Goal: Navigation & Orientation: Find specific page/section

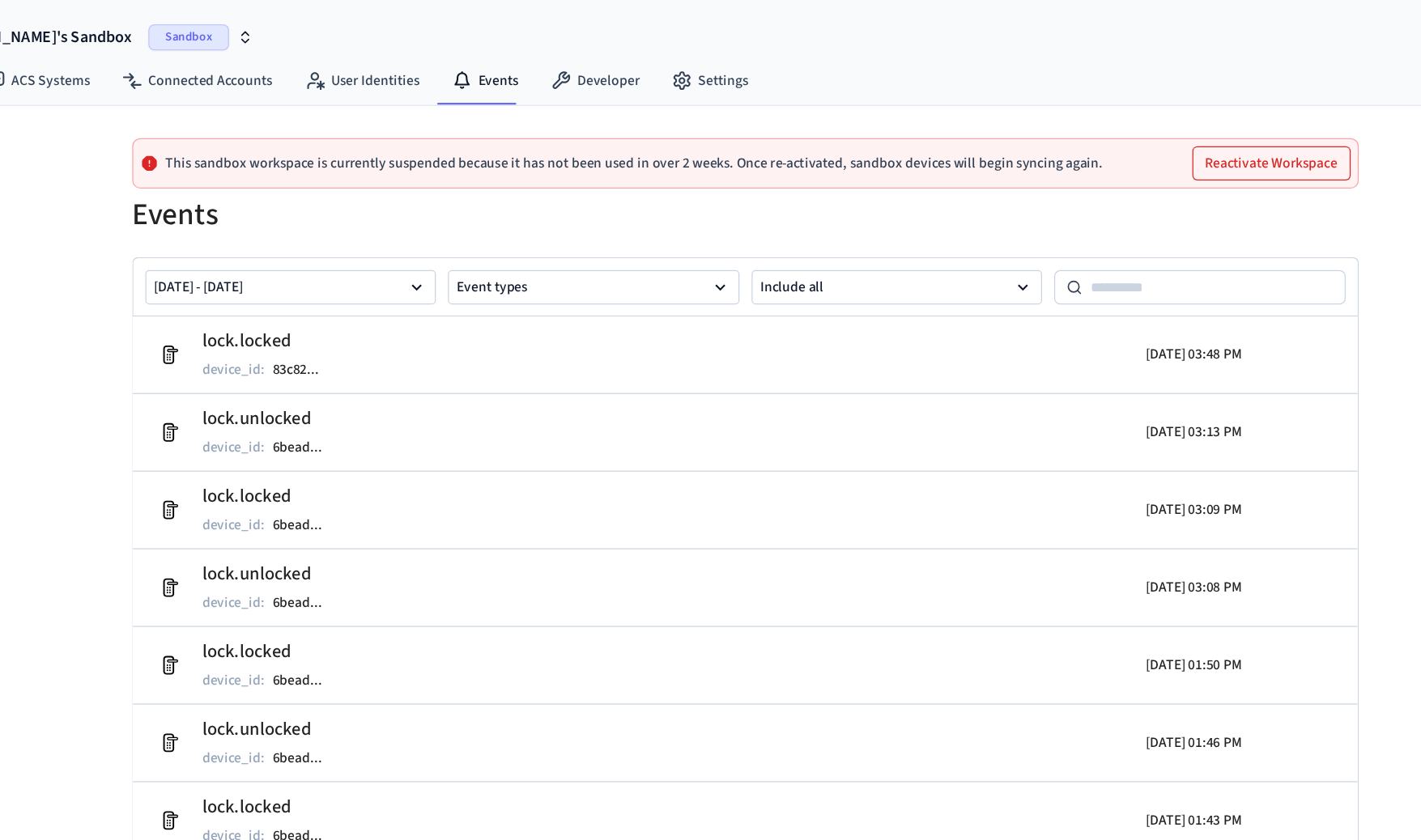
click at [1136, 141] on button "Reactivate Workspace" at bounding box center [1133, 131] width 125 height 25
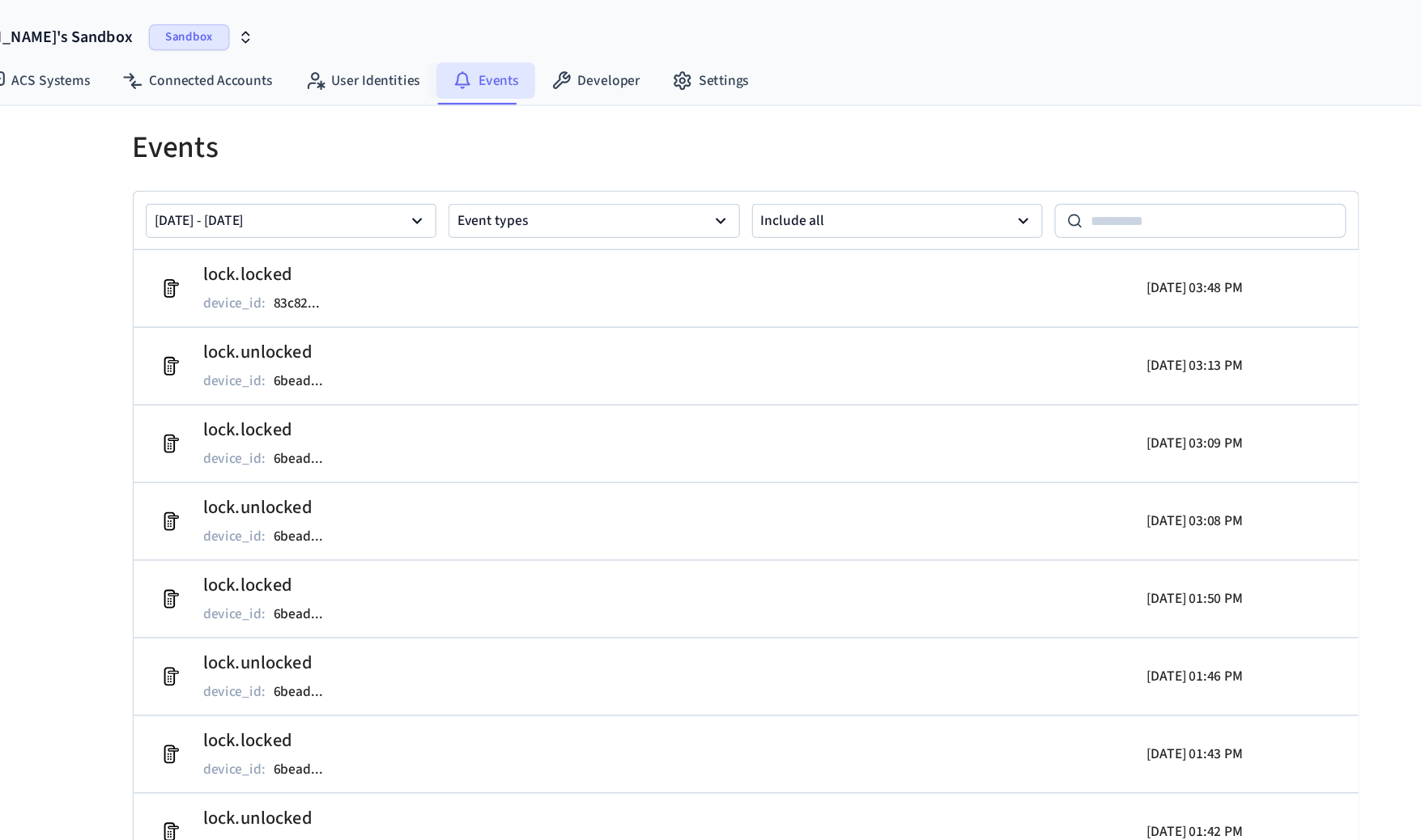
click at [495, 68] on link "Events" at bounding box center [501, 65] width 79 height 29
click at [415, 74] on link "User Identities" at bounding box center [403, 65] width 118 height 29
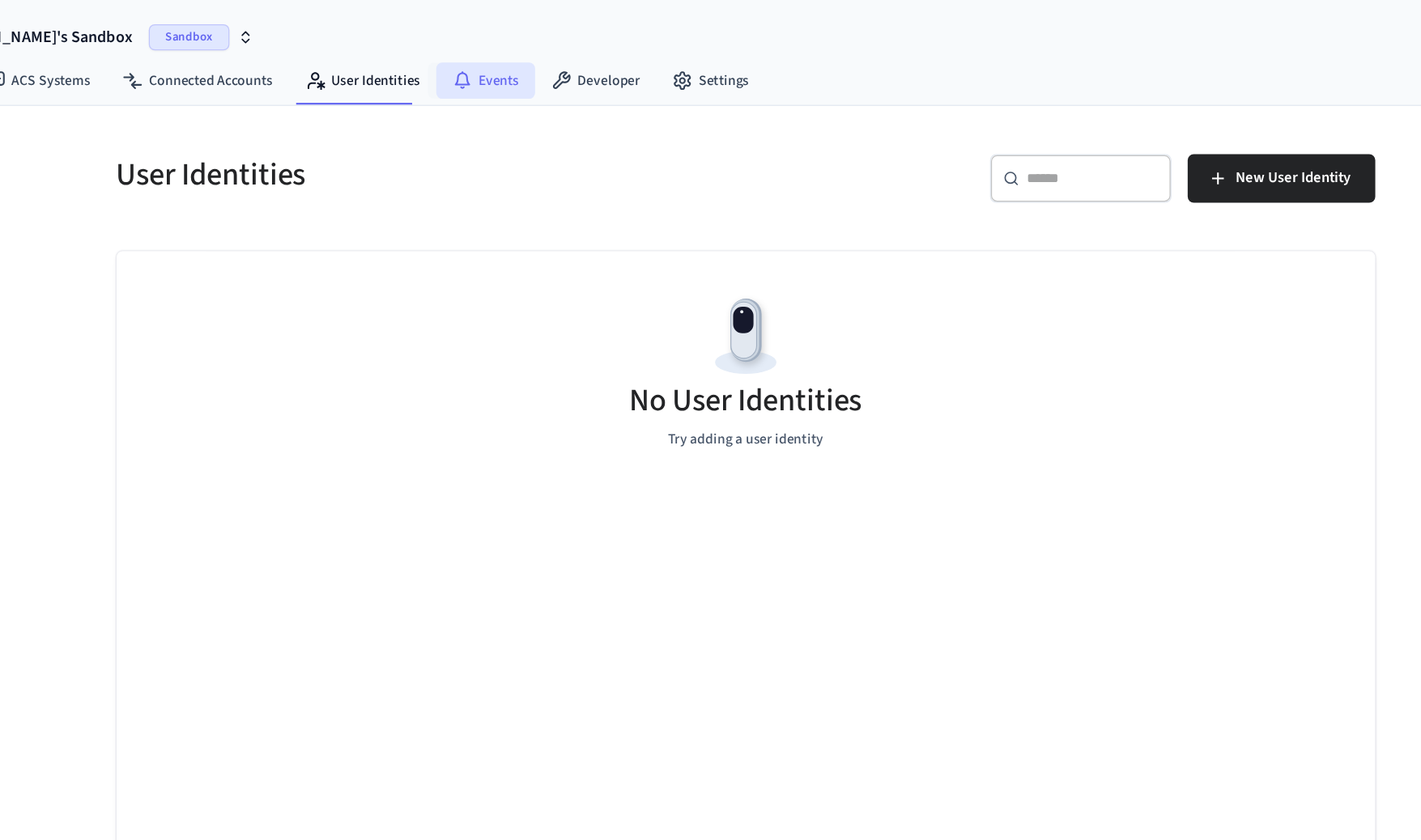
click at [495, 75] on link "Events" at bounding box center [501, 65] width 79 height 29
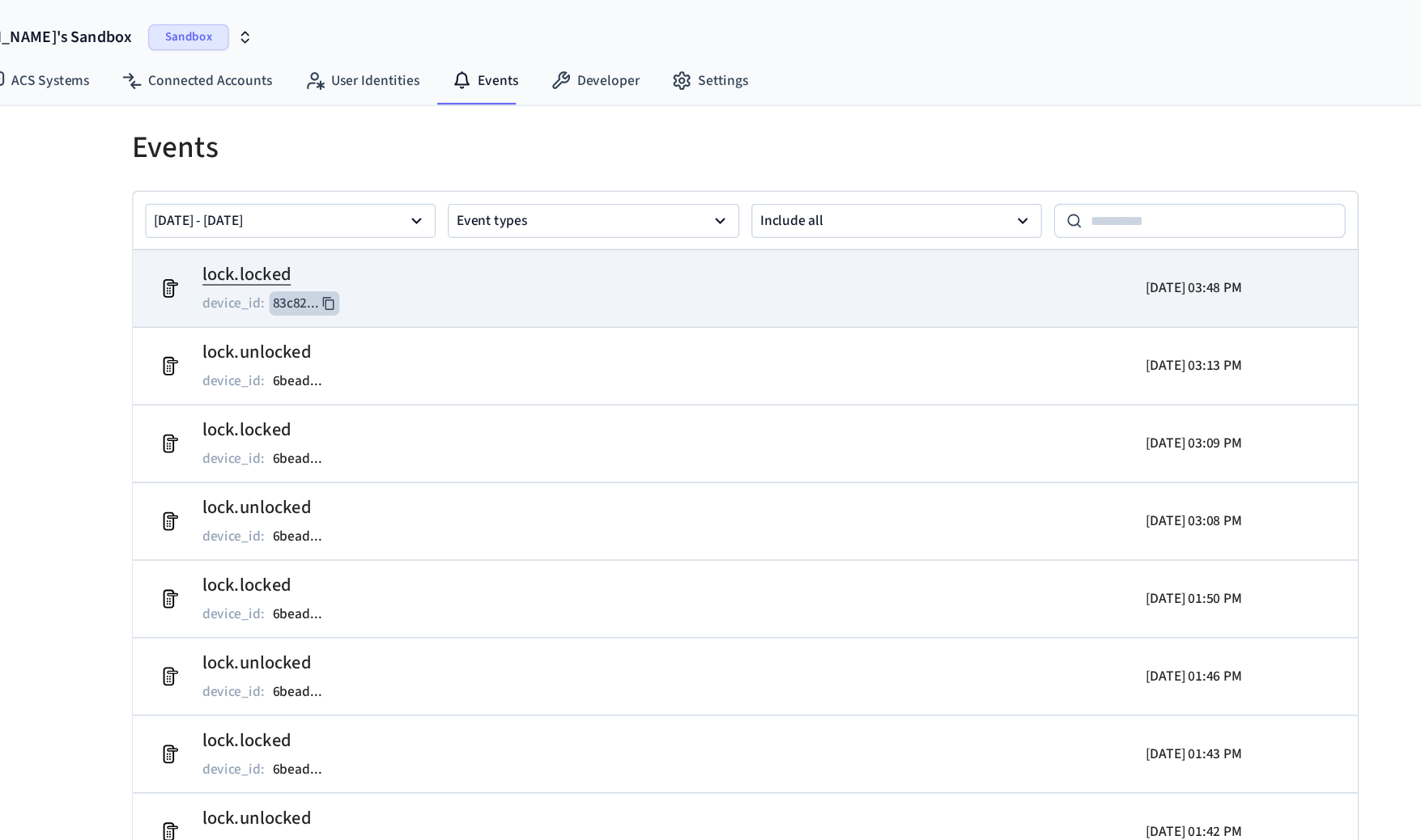
click at [352, 241] on button "83c82 ..." at bounding box center [357, 243] width 56 height 19
click at [321, 224] on h2 "lock.locked" at bounding box center [330, 221] width 110 height 23
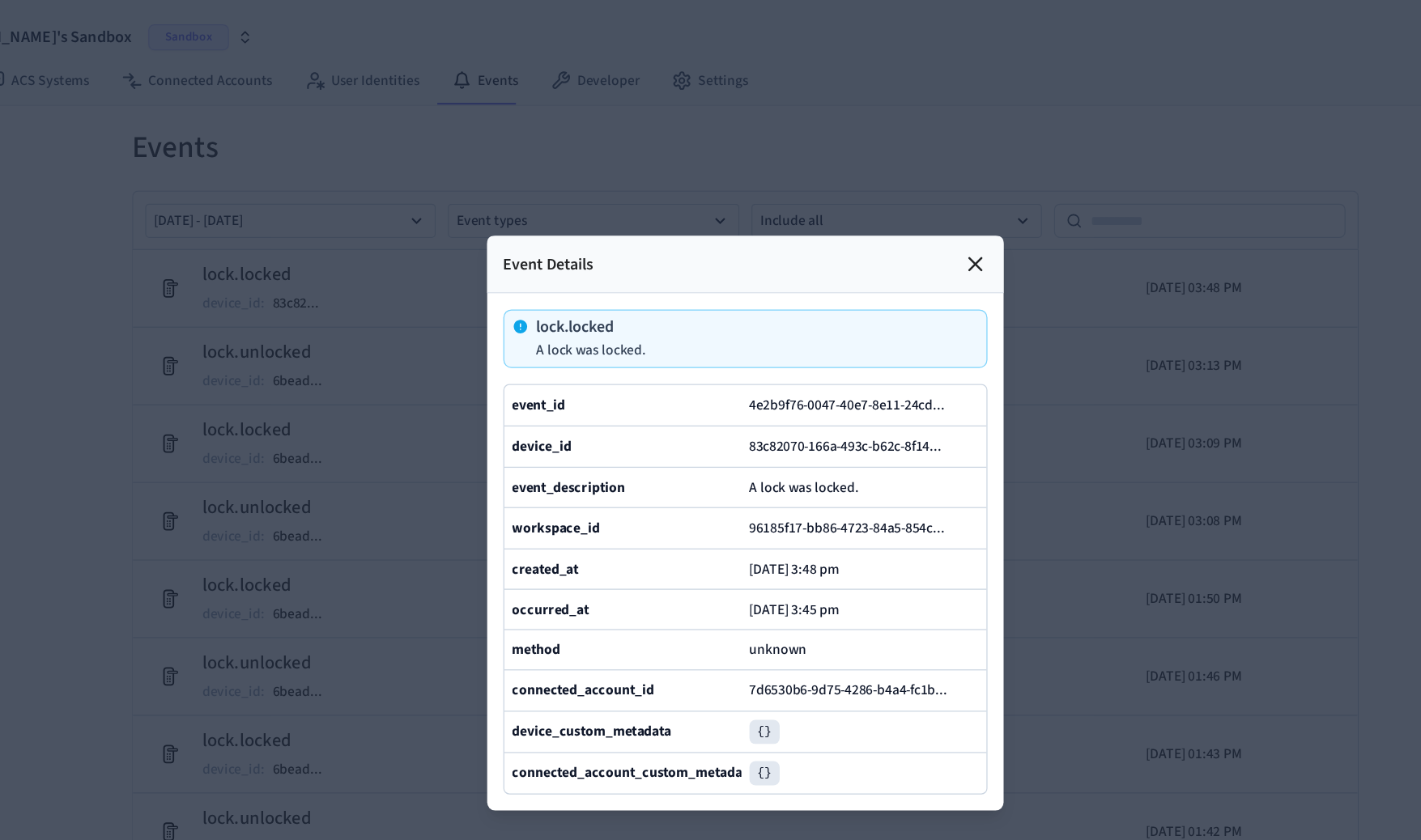
click at [891, 209] on icon at bounding box center [896, 212] width 10 height 10
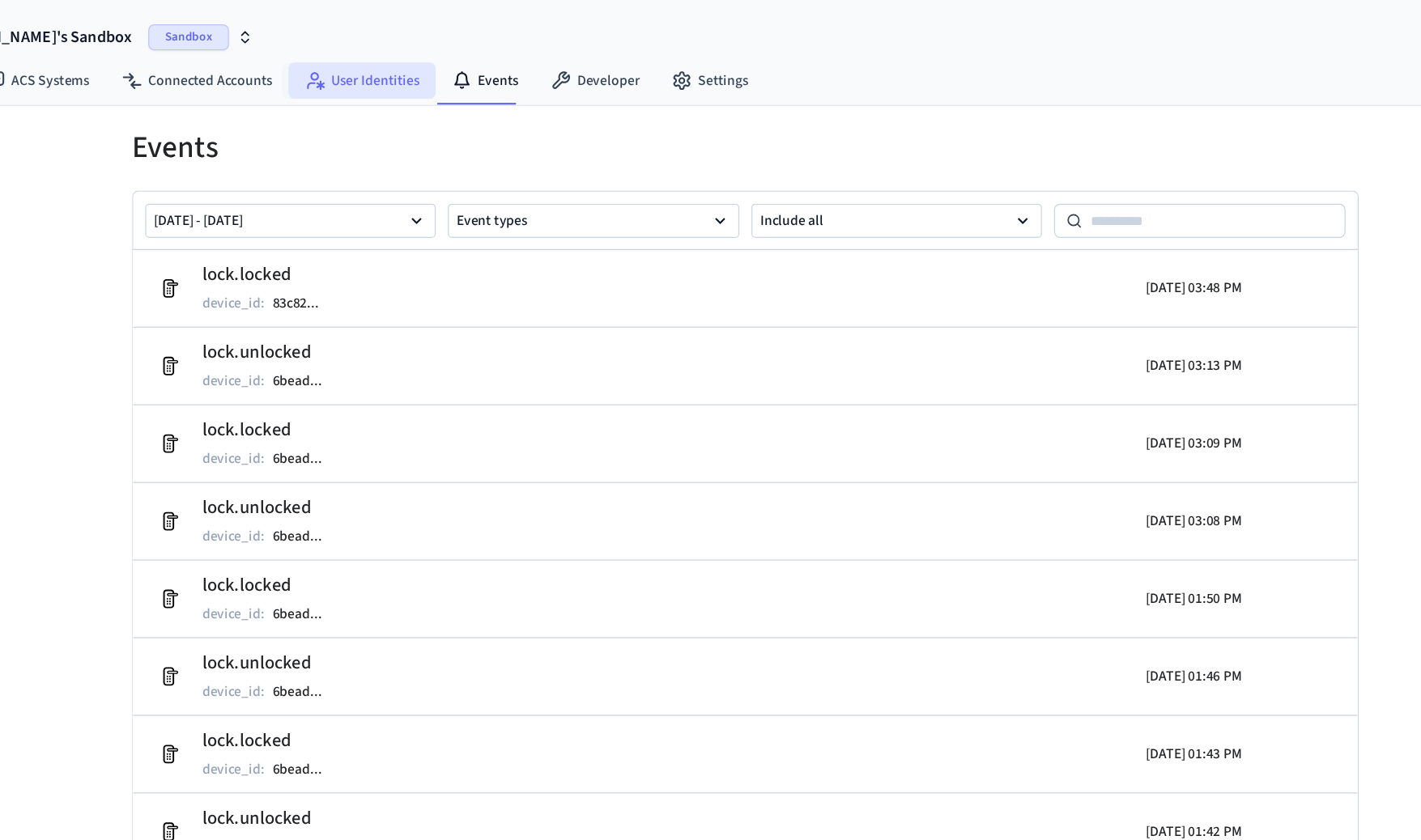
click at [389, 65] on link "User Identities" at bounding box center [403, 65] width 118 height 29
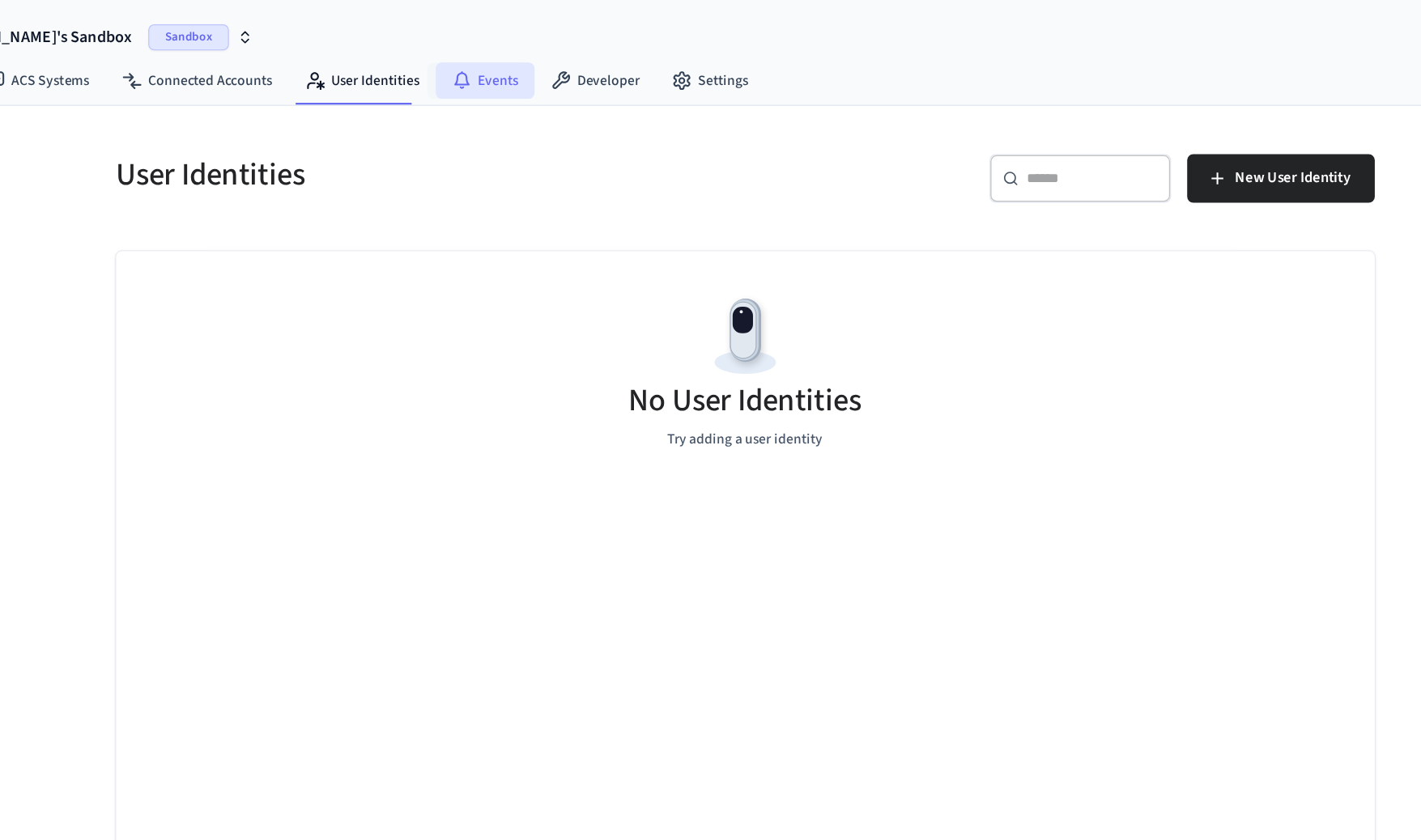
click at [477, 61] on icon at bounding box center [484, 65] width 16 height 16
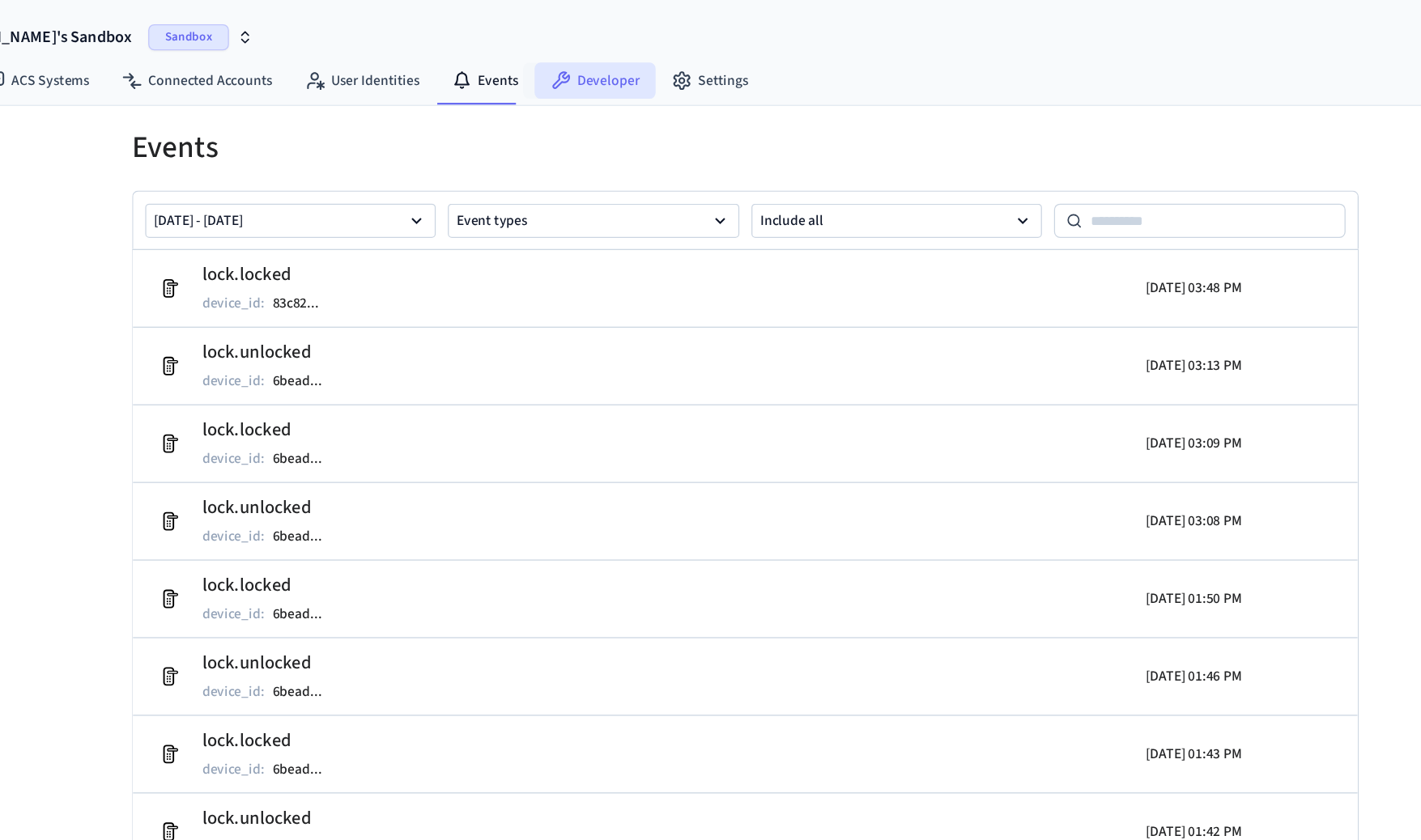
click at [604, 57] on link "Developer" at bounding box center [590, 65] width 97 height 29
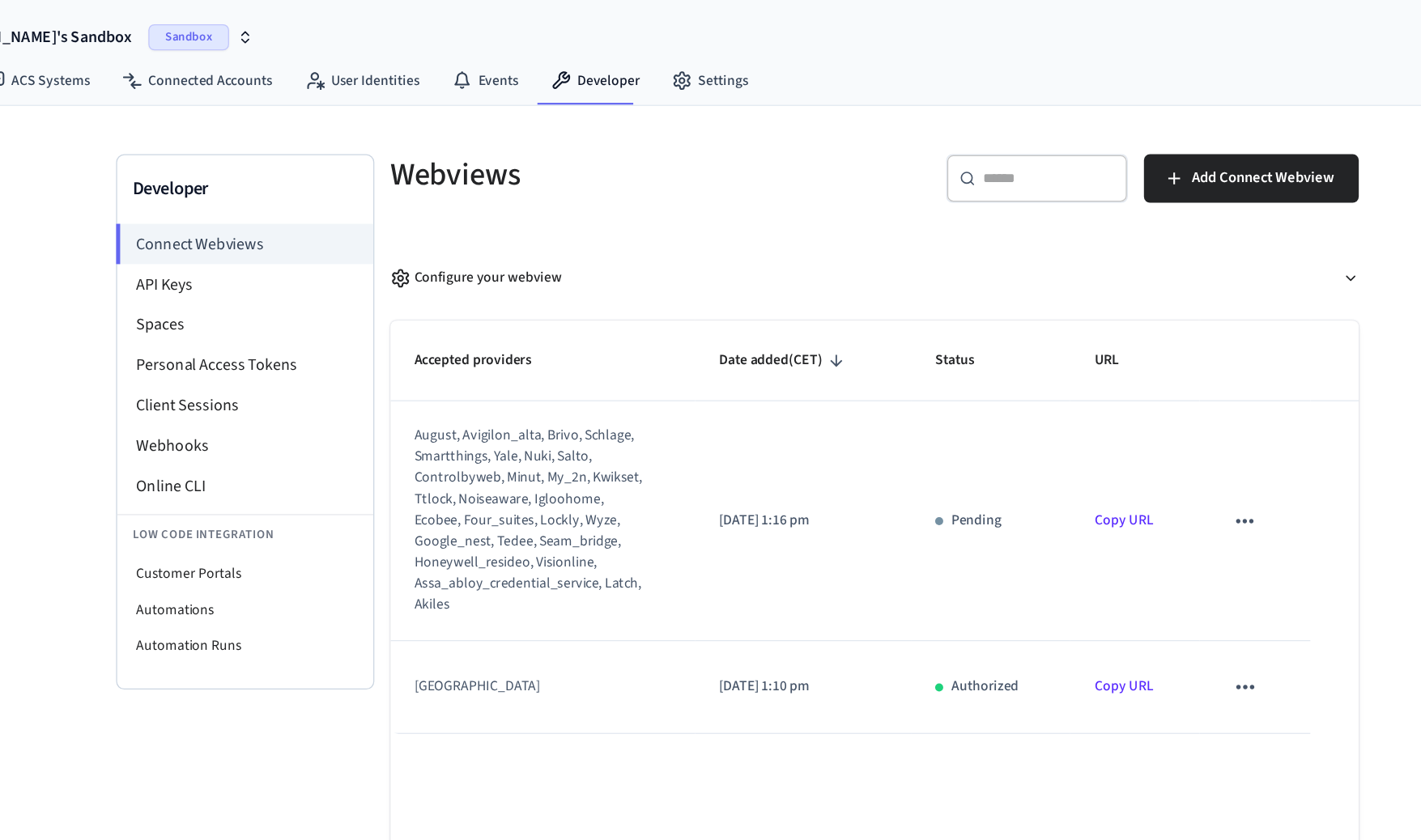
click at [1104, 555] on icon "sticky table" at bounding box center [1111, 551] width 21 height 21
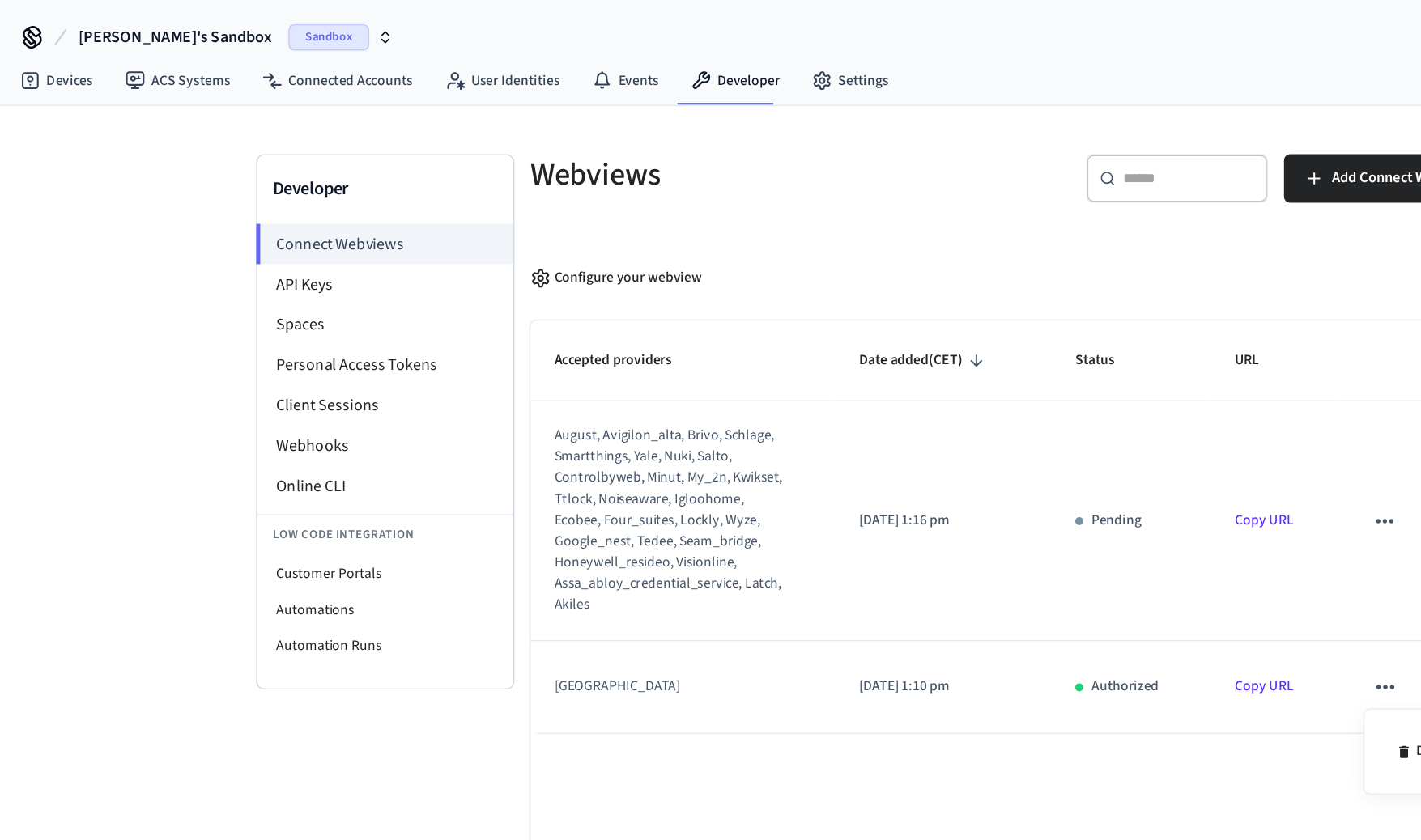
click at [1120, 550] on div at bounding box center [710, 420] width 1421 height 840
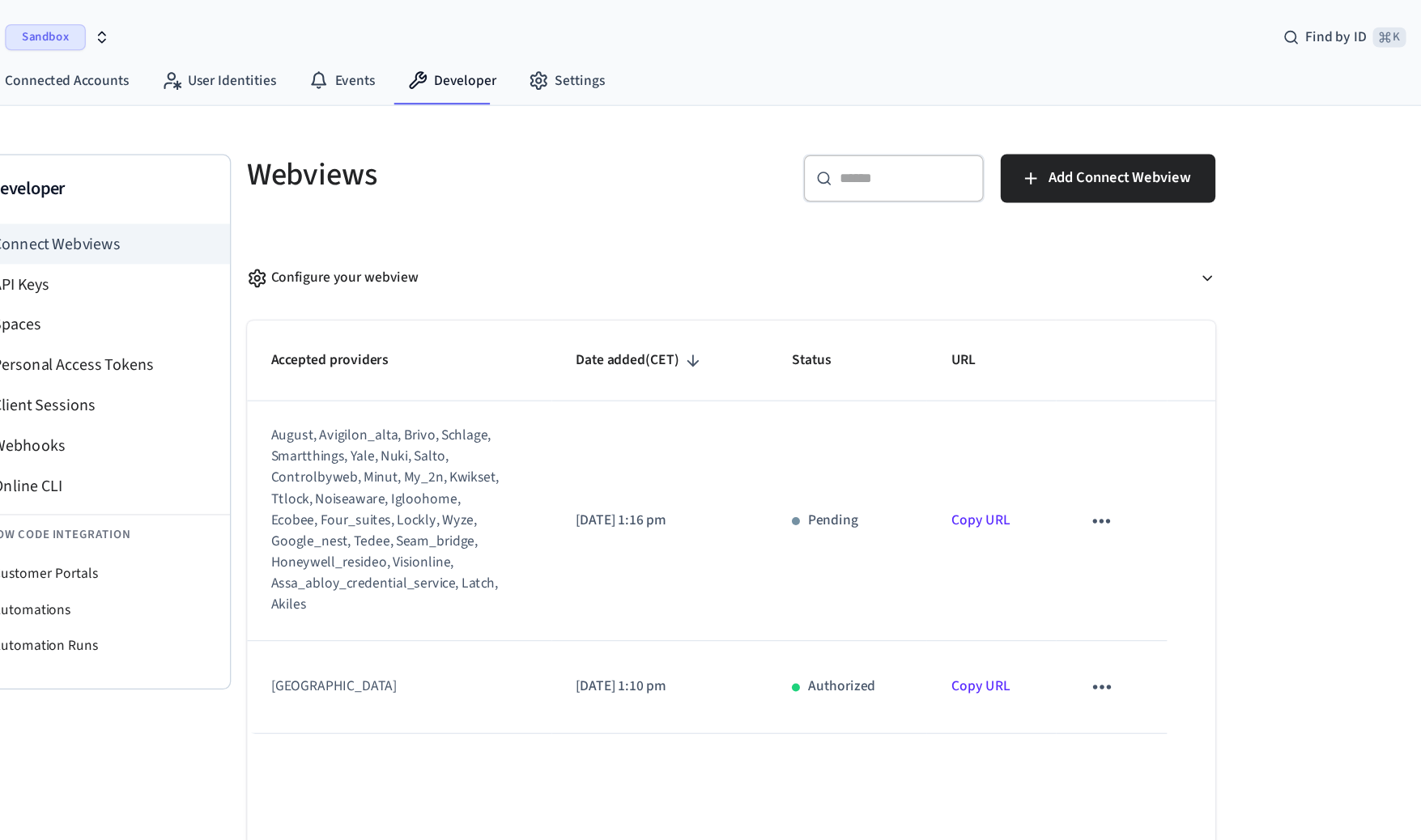
click at [1129, 553] on td "sticky table" at bounding box center [1119, 551] width 88 height 74
click at [1106, 553] on icon "sticky table" at bounding box center [1112, 552] width 14 height 4
click at [1106, 553] on div at bounding box center [710, 420] width 1421 height 840
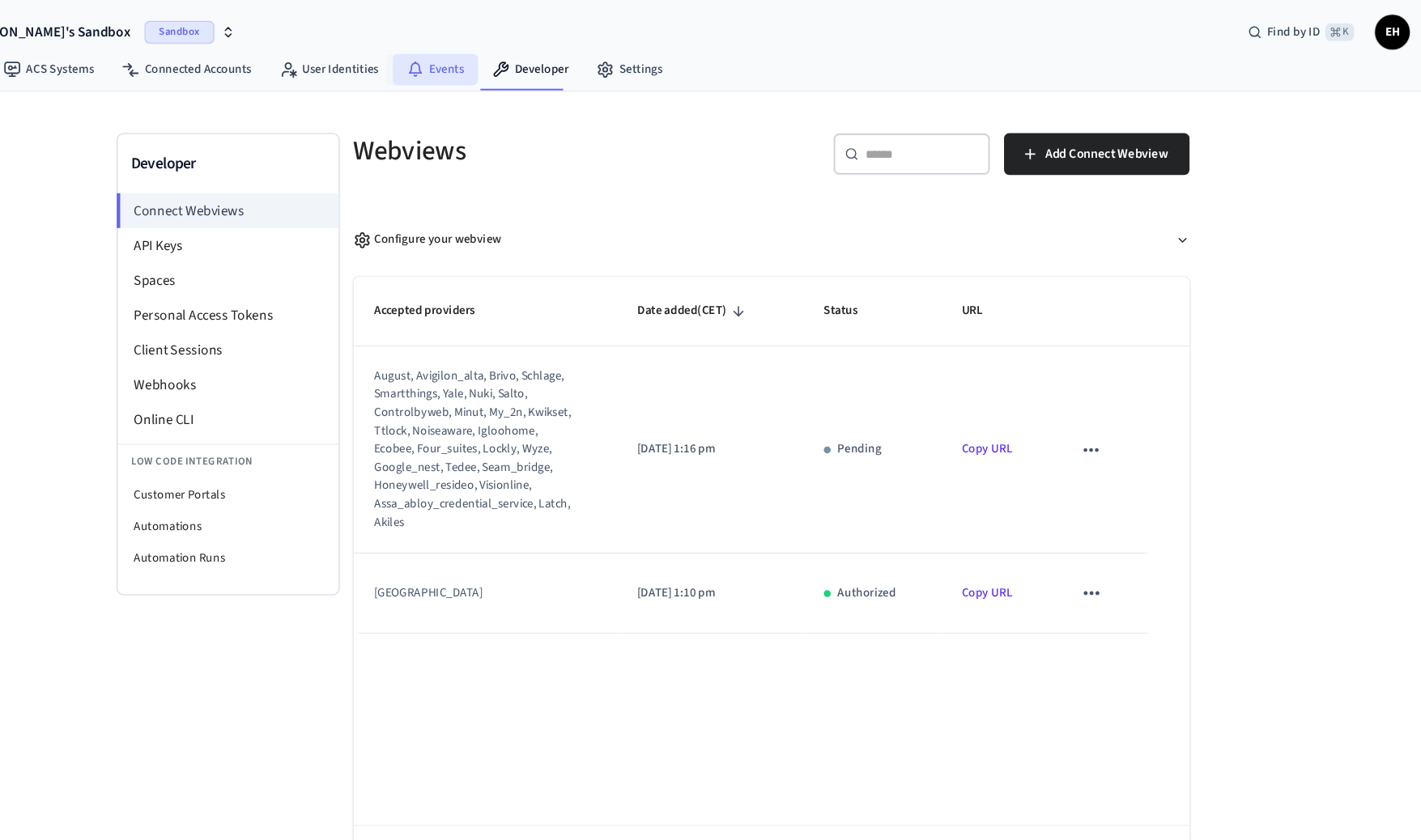
click at [497, 60] on link "Events" at bounding box center [501, 65] width 79 height 29
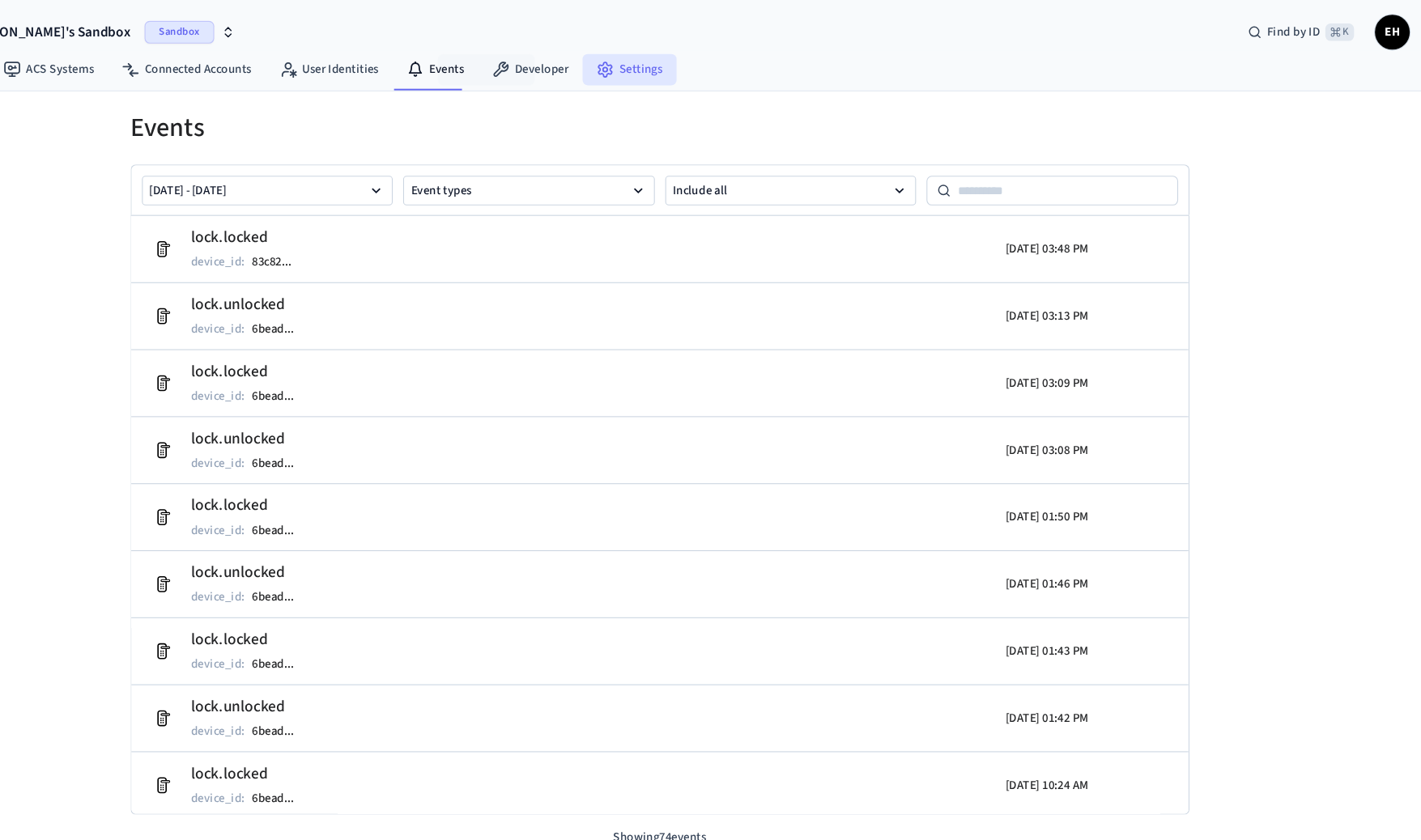
click at [639, 69] on link "Settings" at bounding box center [683, 65] width 87 height 29
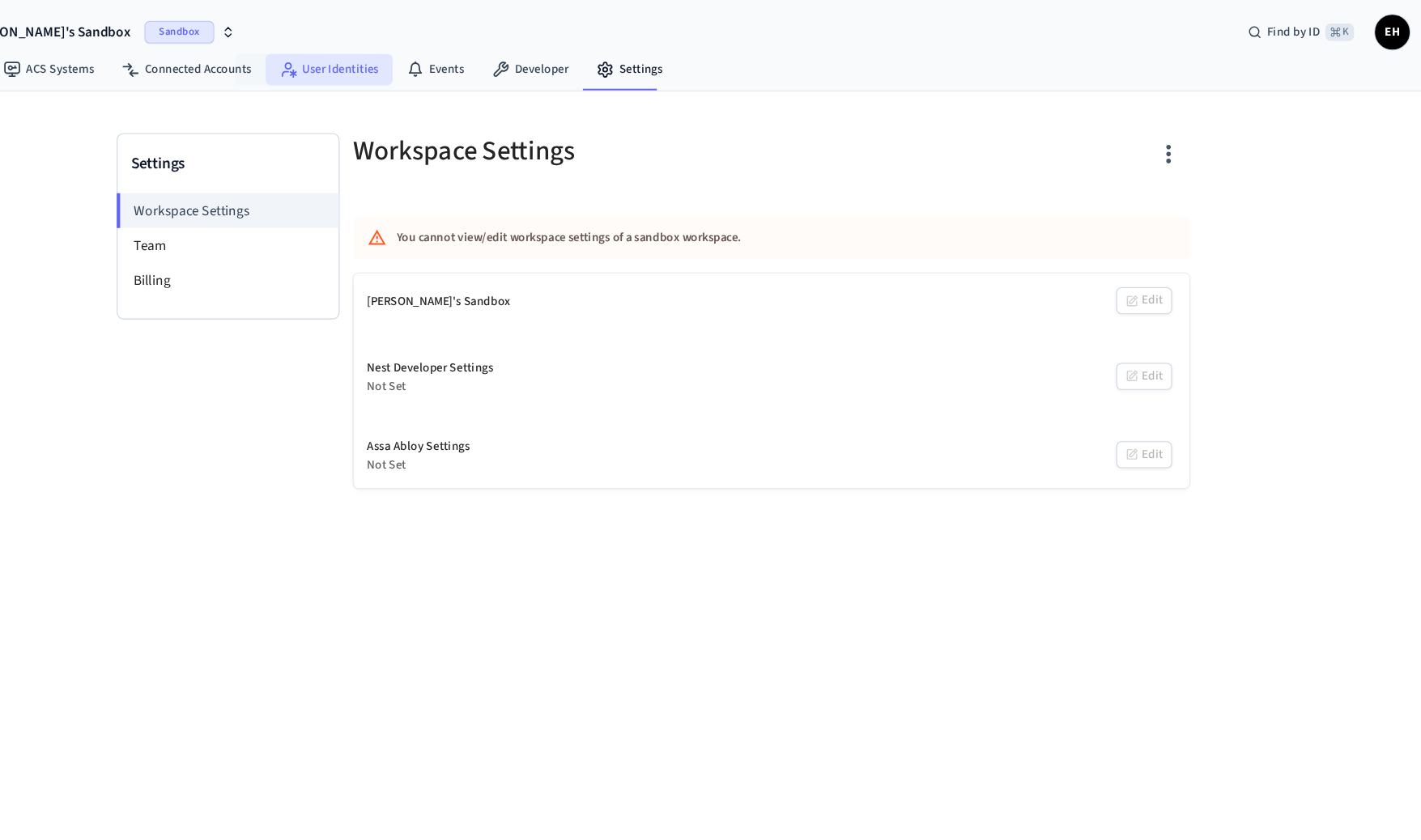
click at [369, 78] on link "User Identities" at bounding box center [403, 65] width 118 height 29
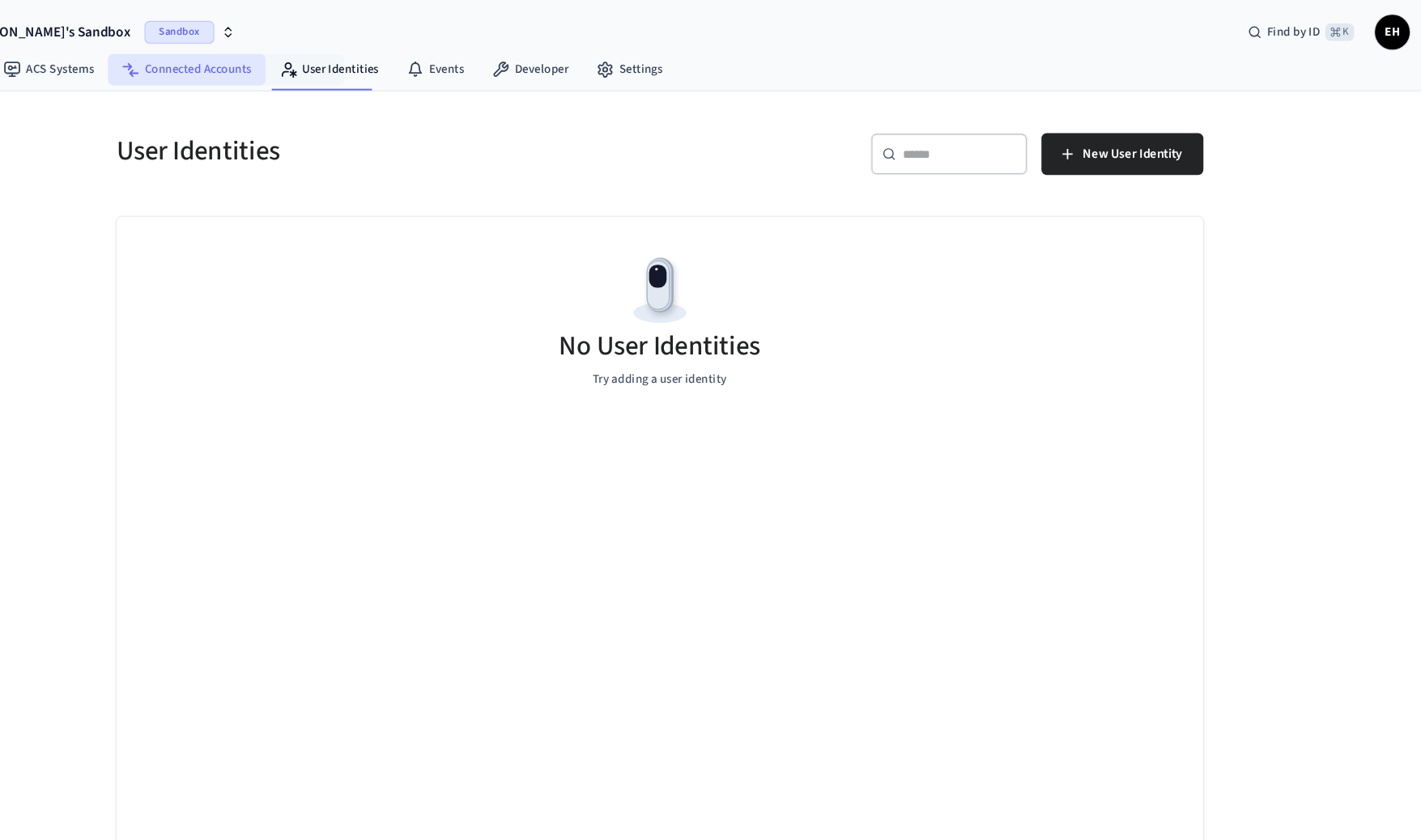
click at [292, 66] on link "Connected Accounts" at bounding box center [270, 65] width 146 height 29
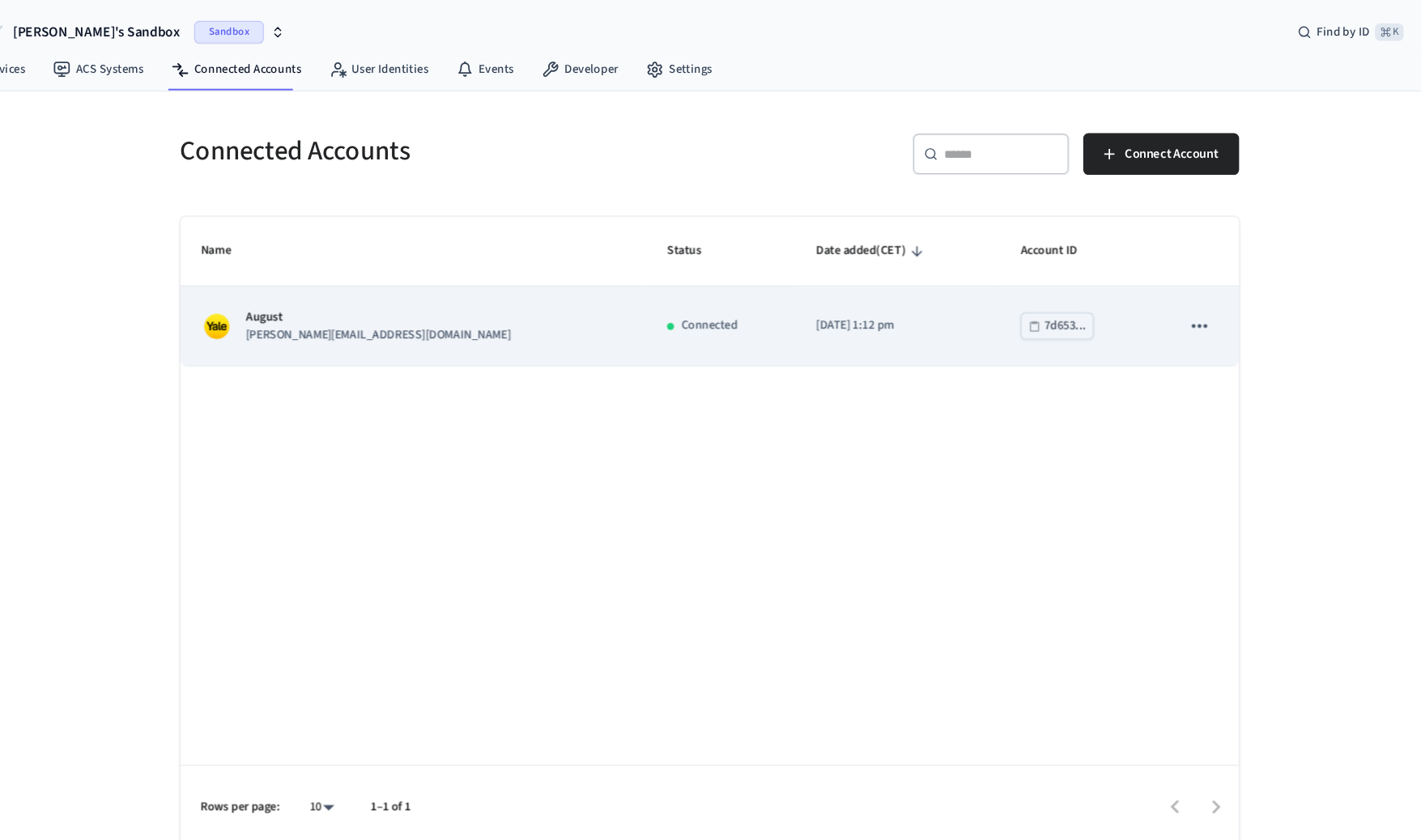
click at [1168, 305] on icon "sticky table" at bounding box center [1166, 302] width 21 height 21
click at [1168, 305] on div at bounding box center [710, 420] width 1421 height 840
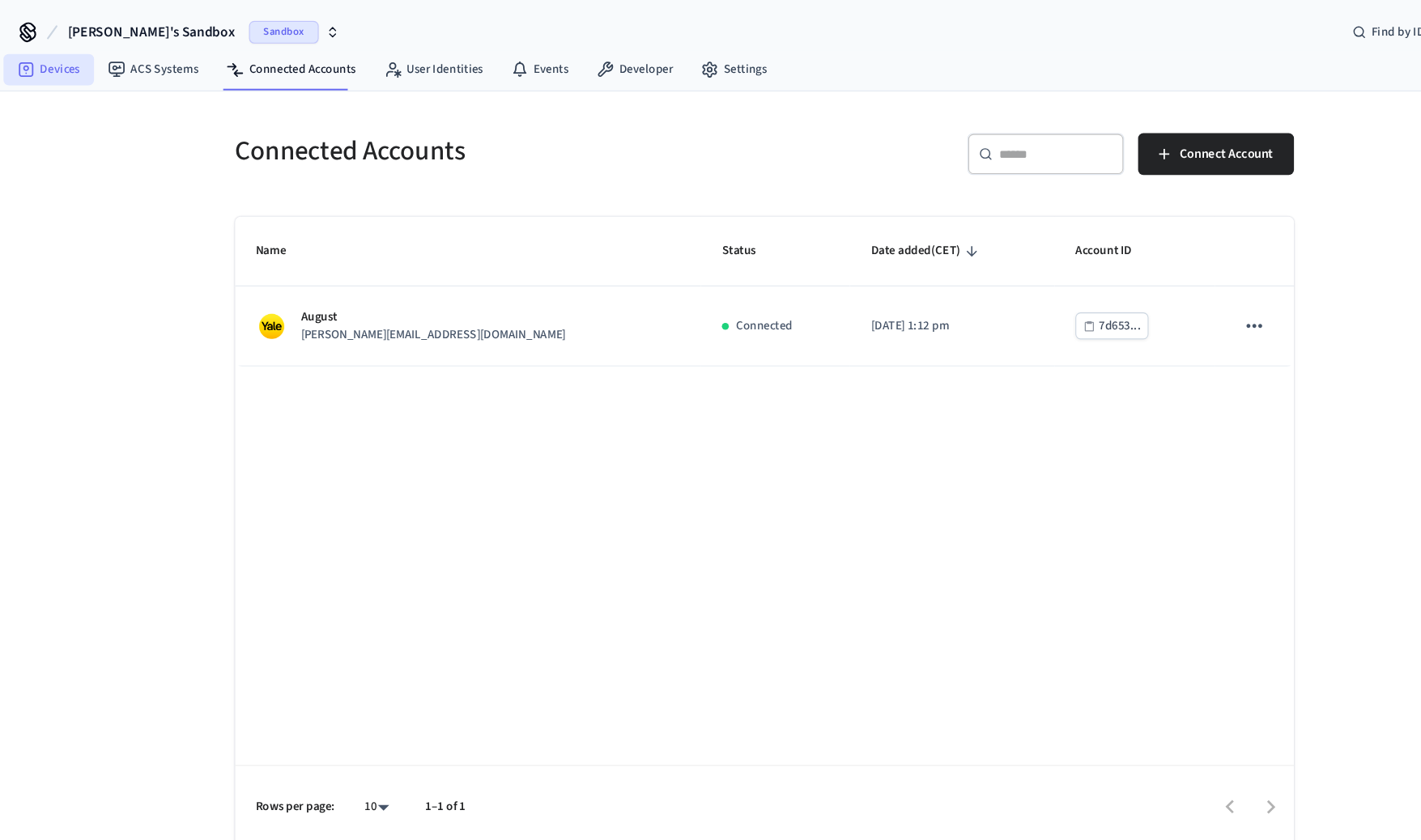
click at [41, 60] on link "Devices" at bounding box center [45, 65] width 85 height 29
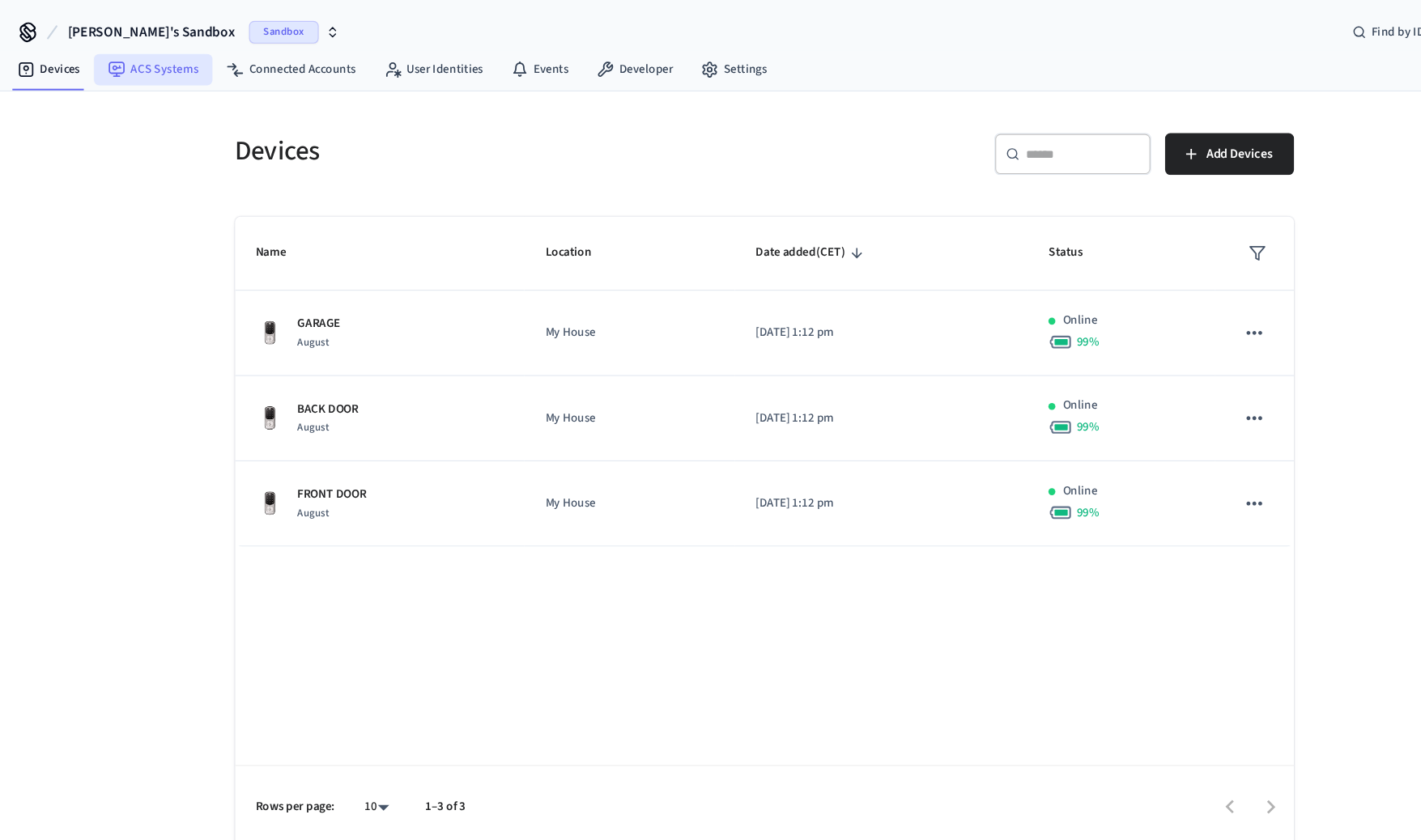
click at [121, 65] on link "ACS Systems" at bounding box center [142, 65] width 110 height 29
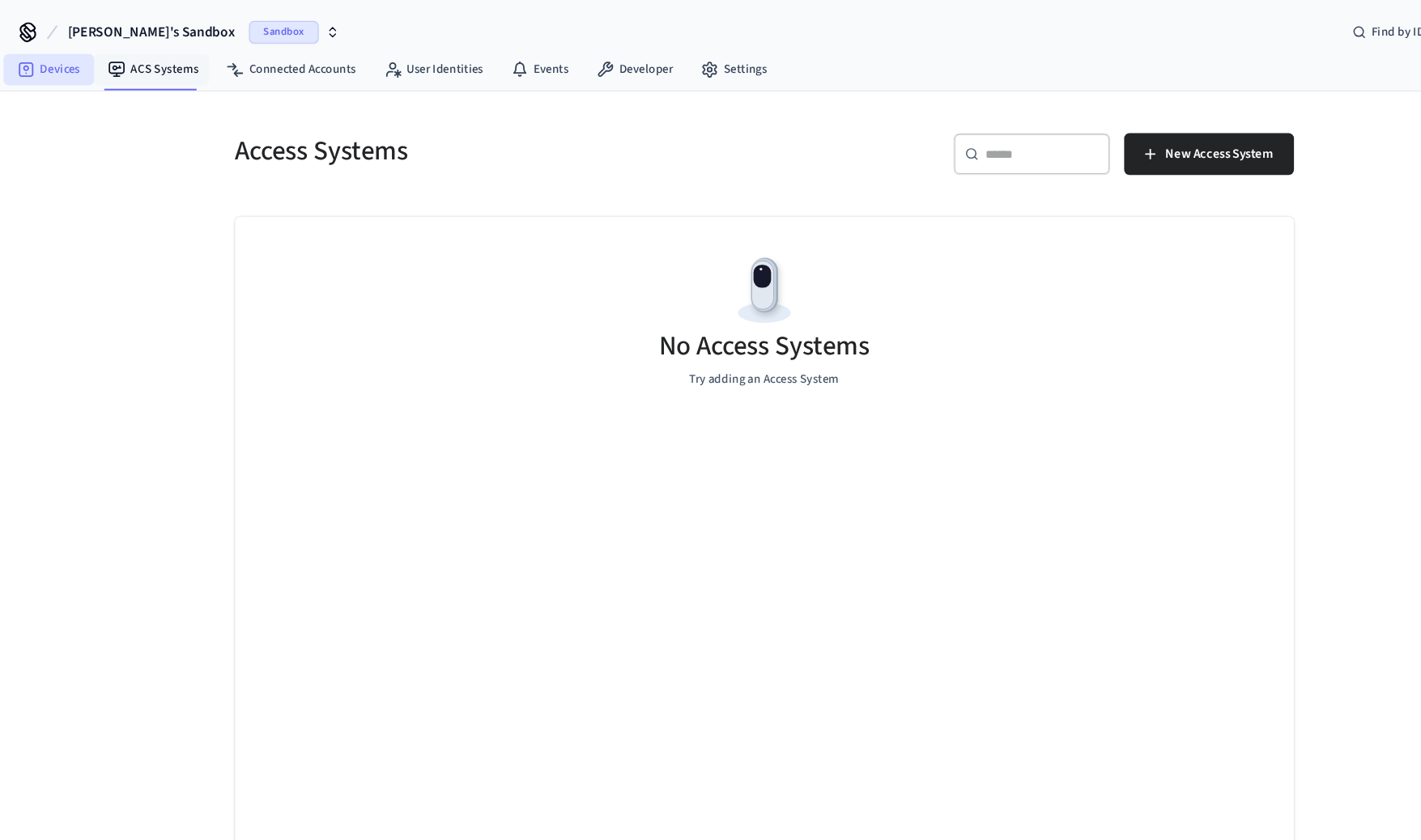
click at [13, 71] on link "Devices" at bounding box center [45, 65] width 85 height 29
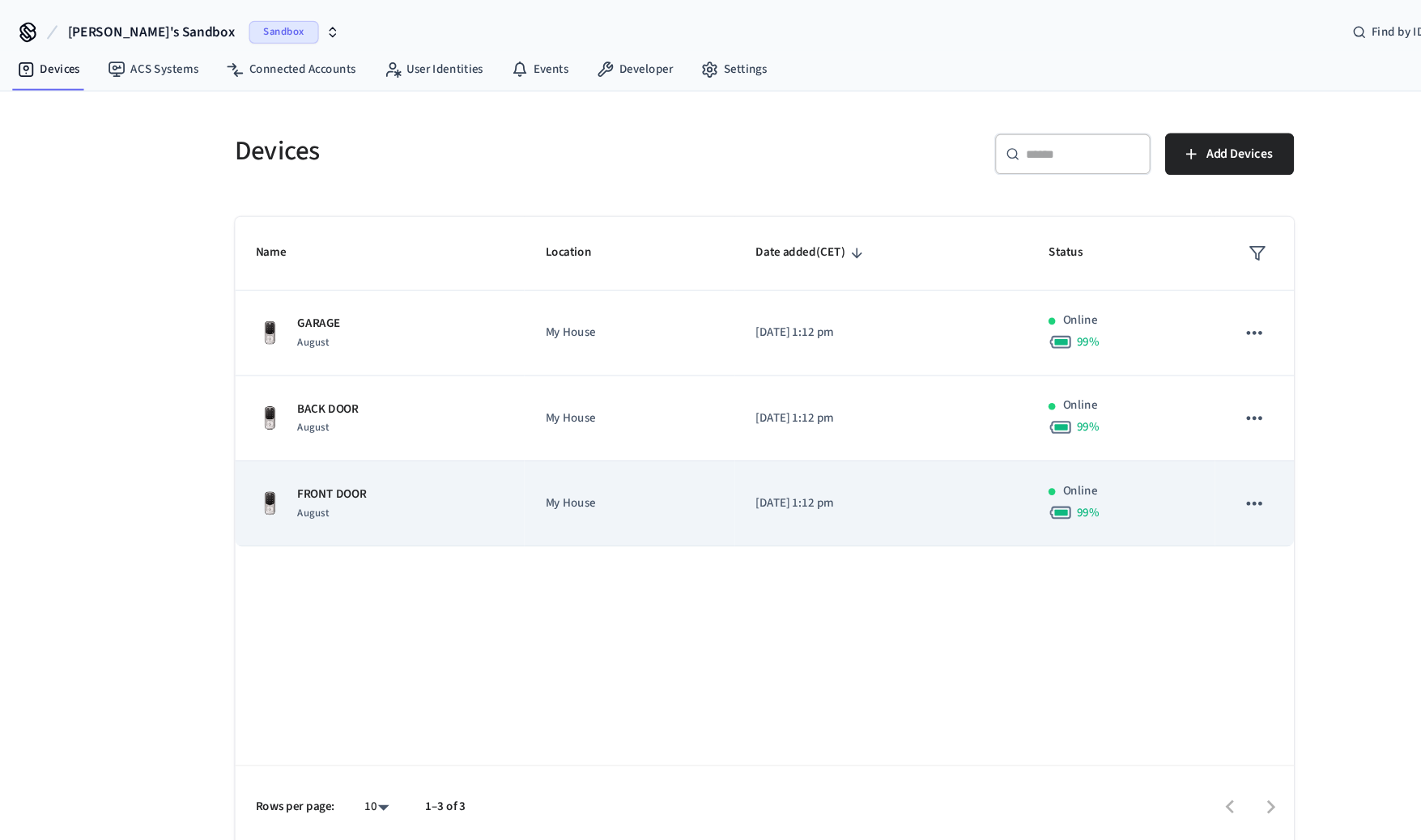
click at [1168, 467] on icon "sticky table" at bounding box center [1166, 467] width 21 height 21
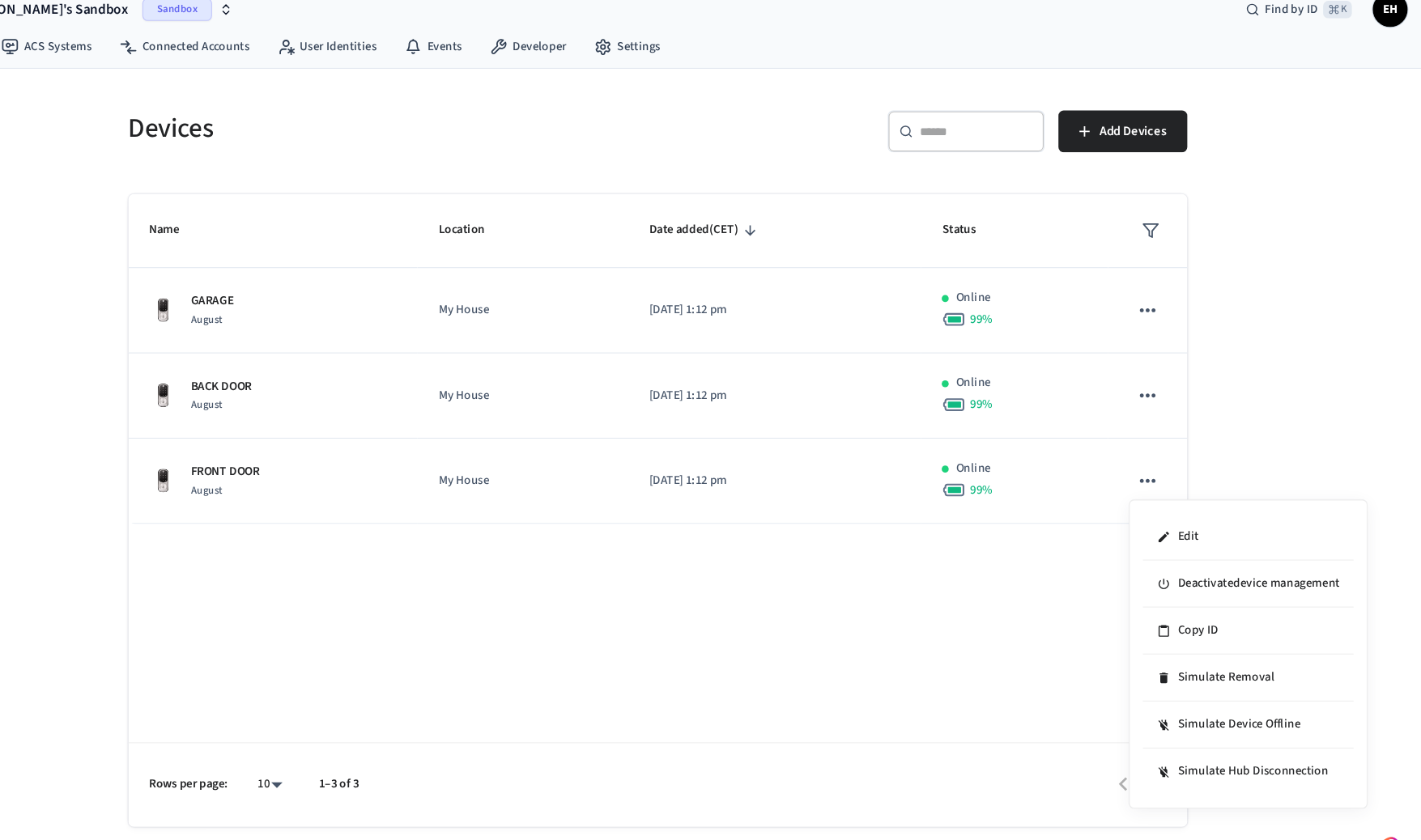
click at [721, 485] on div at bounding box center [710, 420] width 1421 height 840
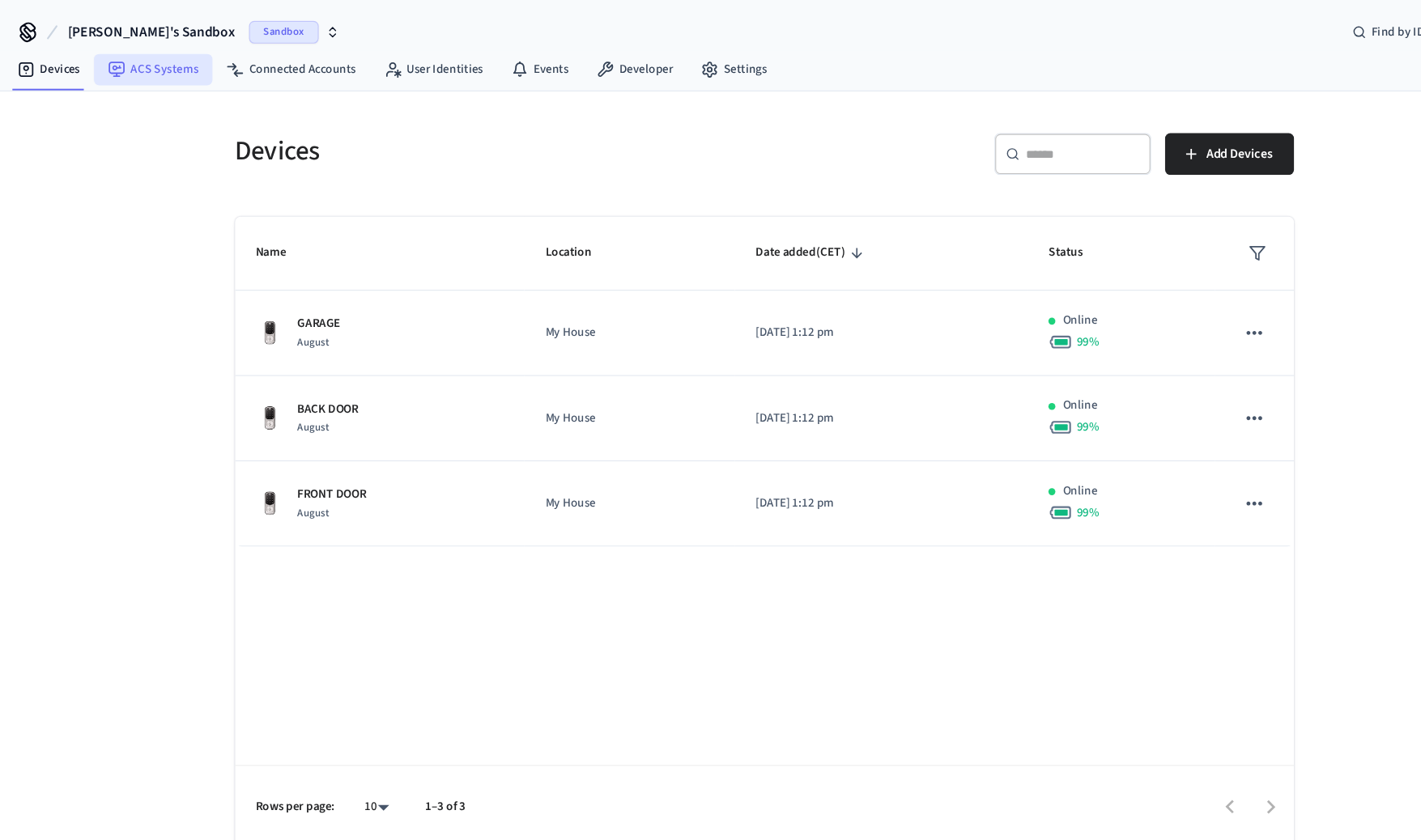
click at [153, 55] on link "ACS Systems" at bounding box center [142, 65] width 110 height 29
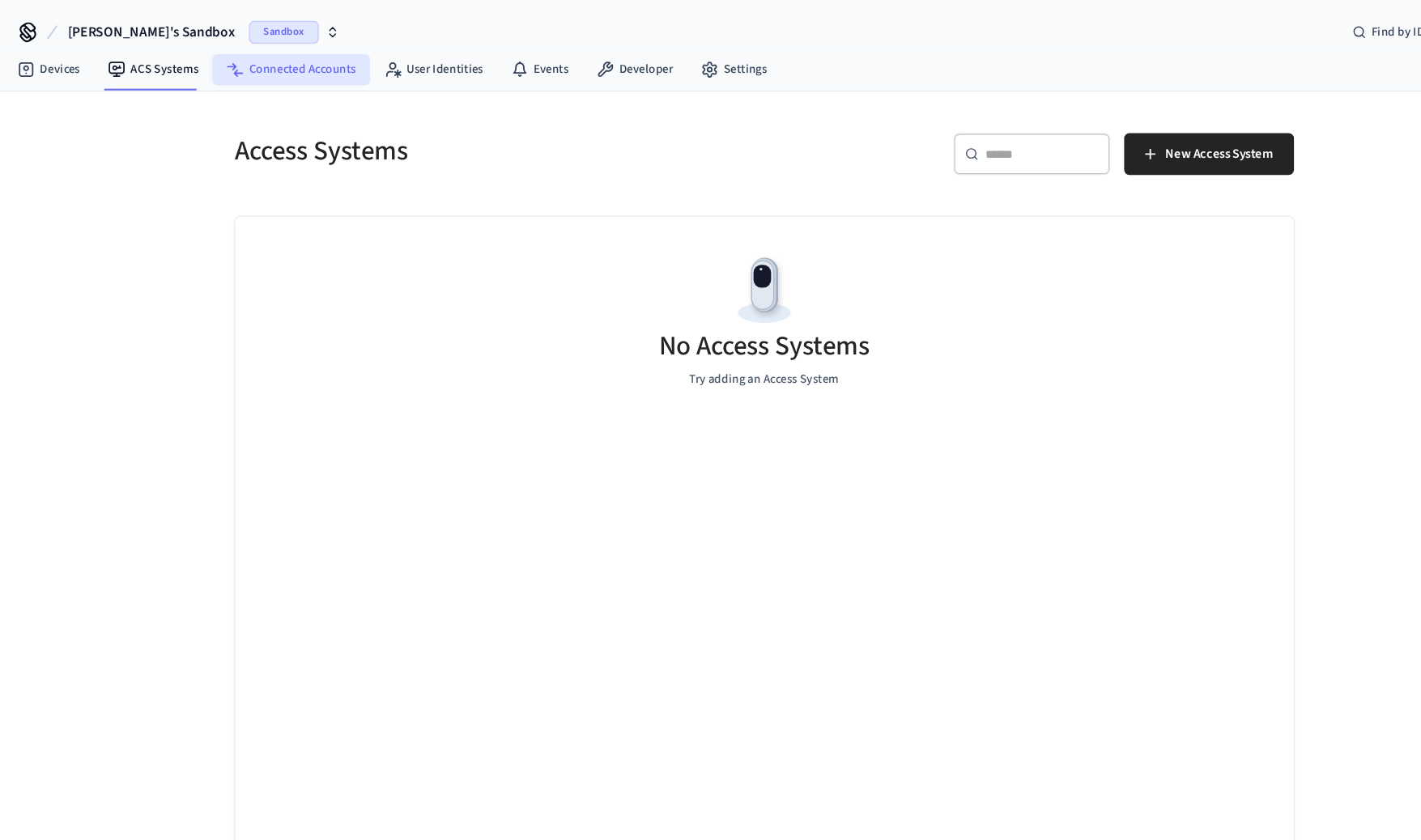
click at [241, 57] on link "Connected Accounts" at bounding box center [270, 65] width 146 height 29
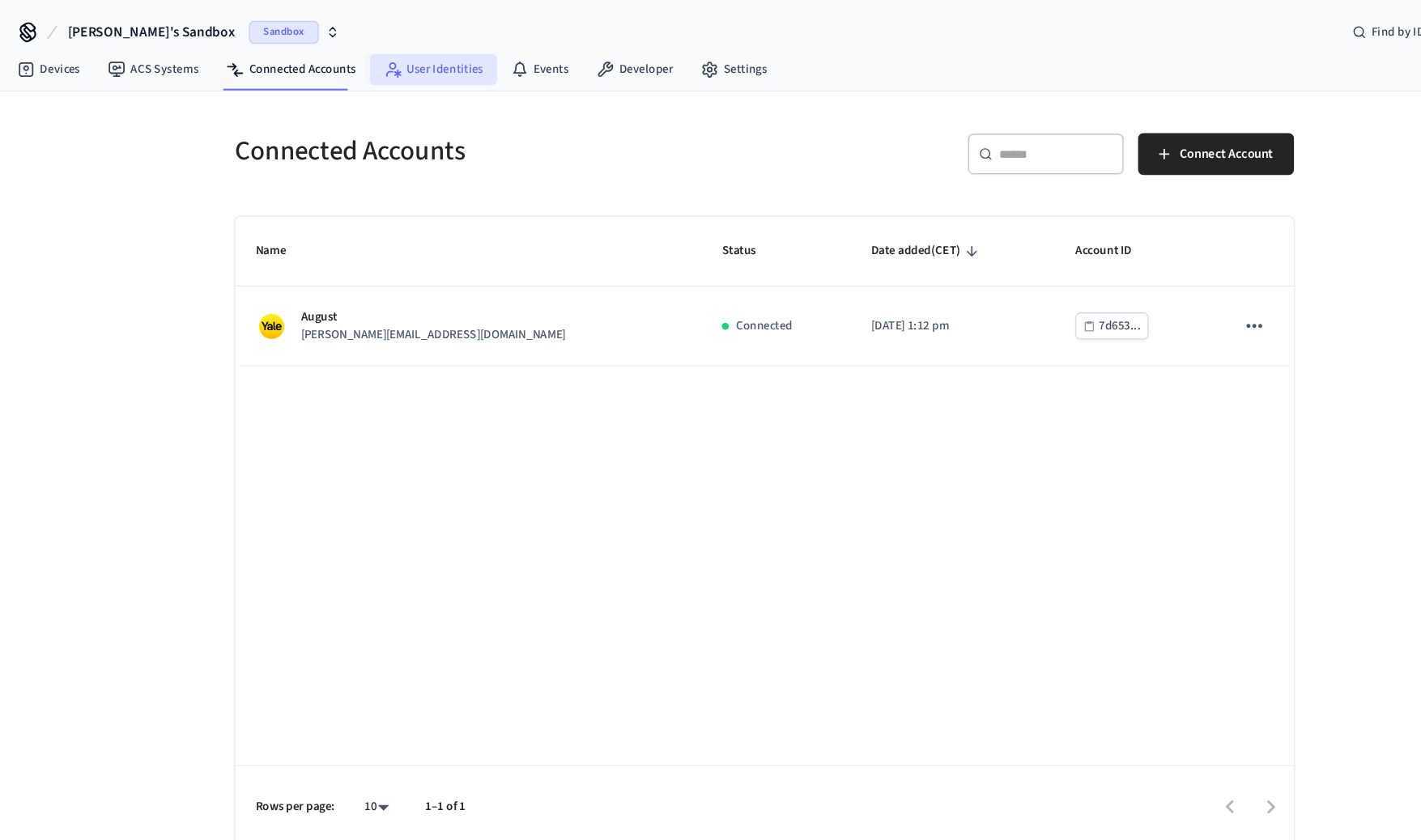
click at [374, 65] on link "User Identities" at bounding box center [403, 65] width 118 height 29
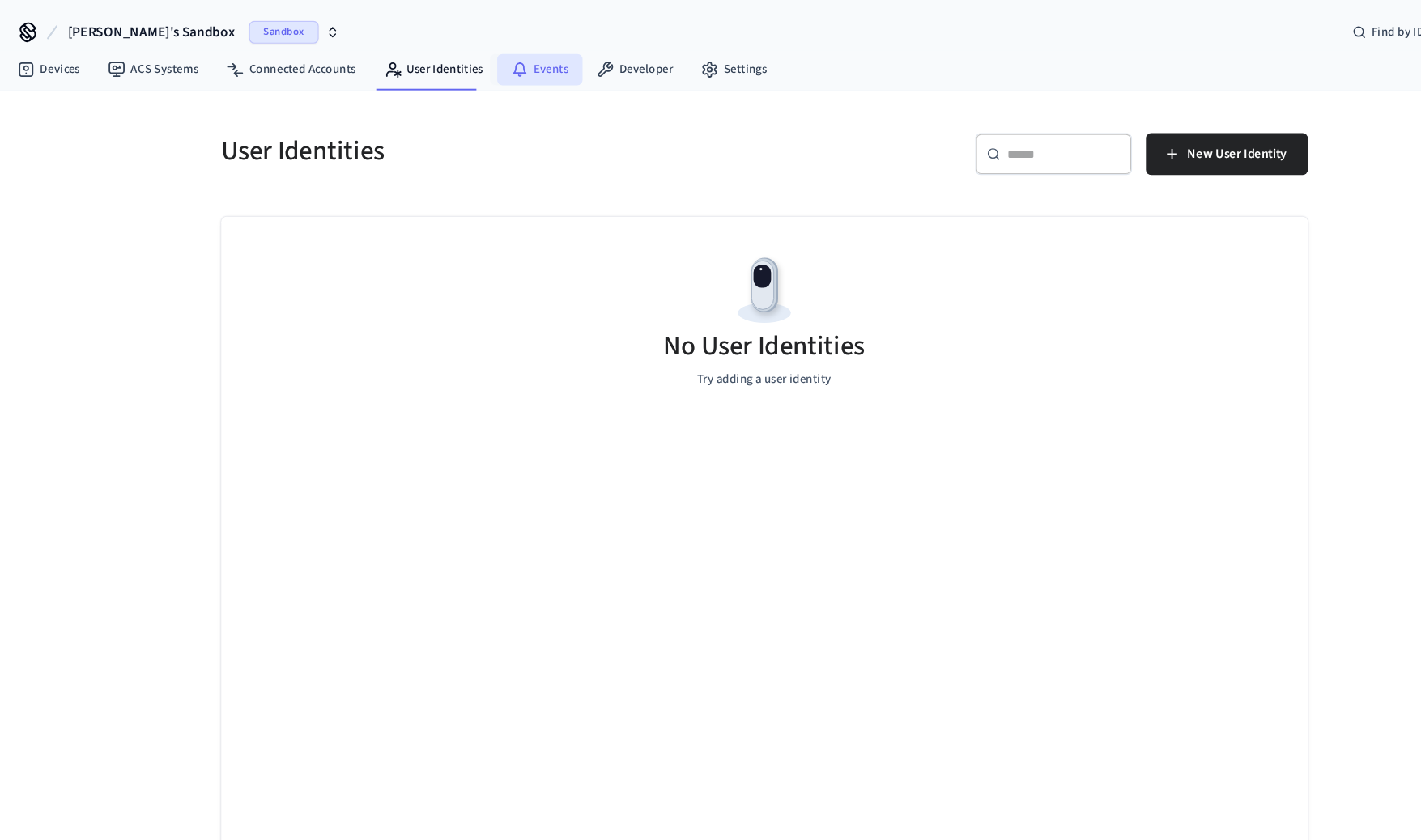
click at [466, 58] on link "Events" at bounding box center [501, 65] width 79 height 29
